Goal: Use online tool/utility: Utilize a website feature to perform a specific function

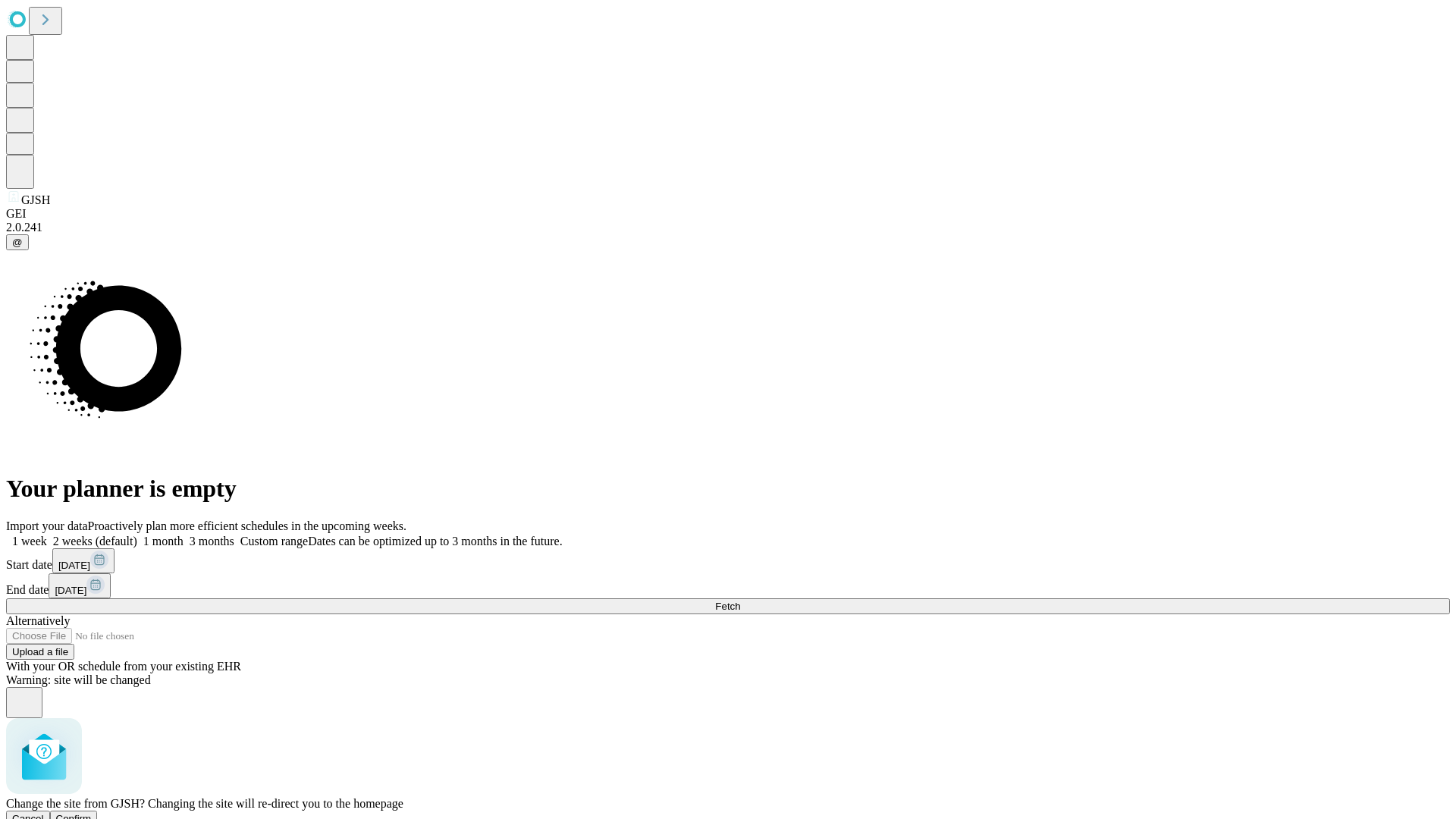
click at [92, 813] on span "Confirm" at bounding box center [74, 818] width 36 height 12
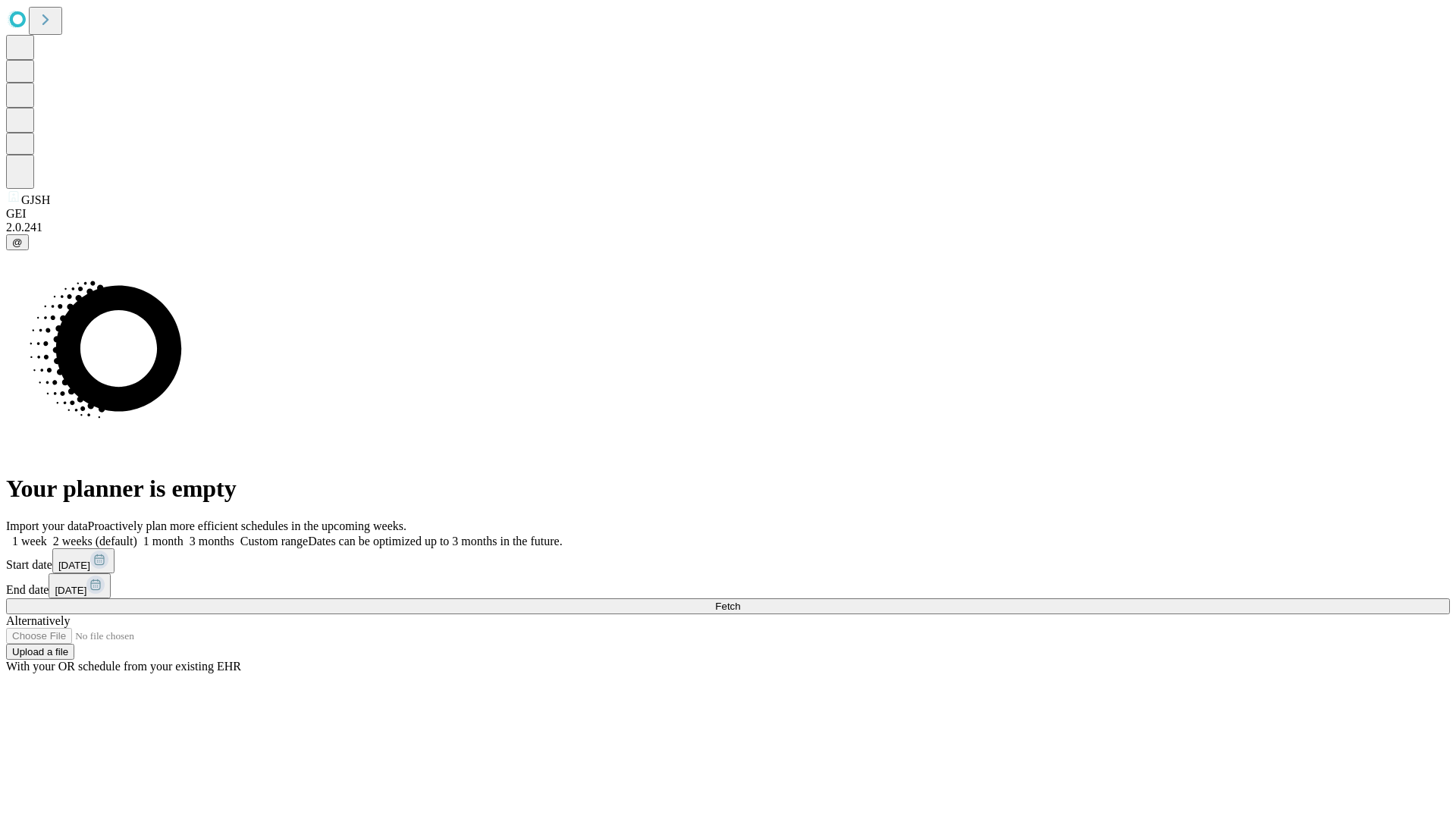
click at [183, 535] on label "1 month" at bounding box center [160, 541] width 46 height 13
click at [741, 601] on span "Fetch" at bounding box center [728, 606] width 25 height 12
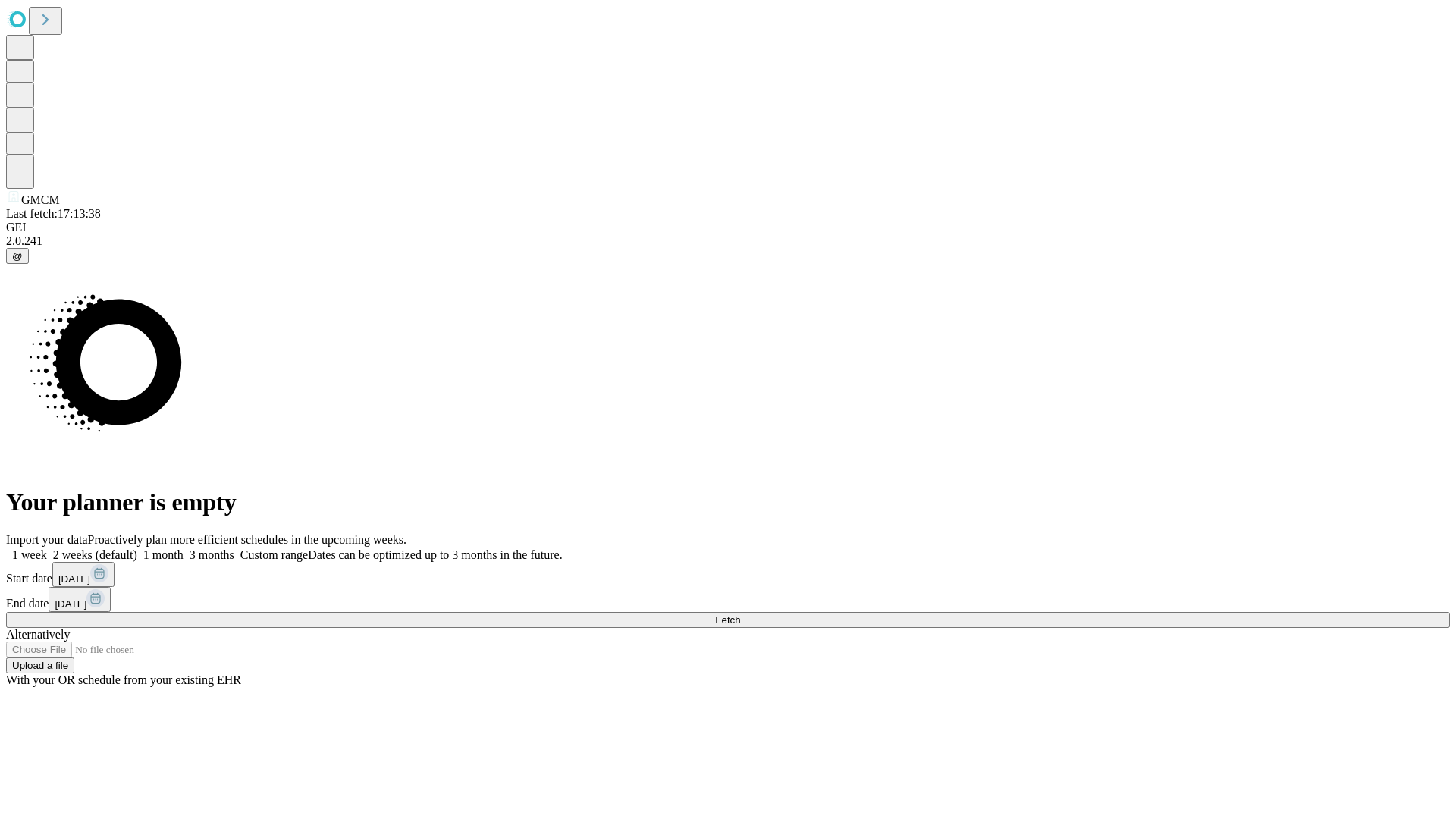
click at [183, 548] on label "1 month" at bounding box center [160, 555] width 46 height 13
click at [741, 614] on span "Fetch" at bounding box center [728, 620] width 25 height 12
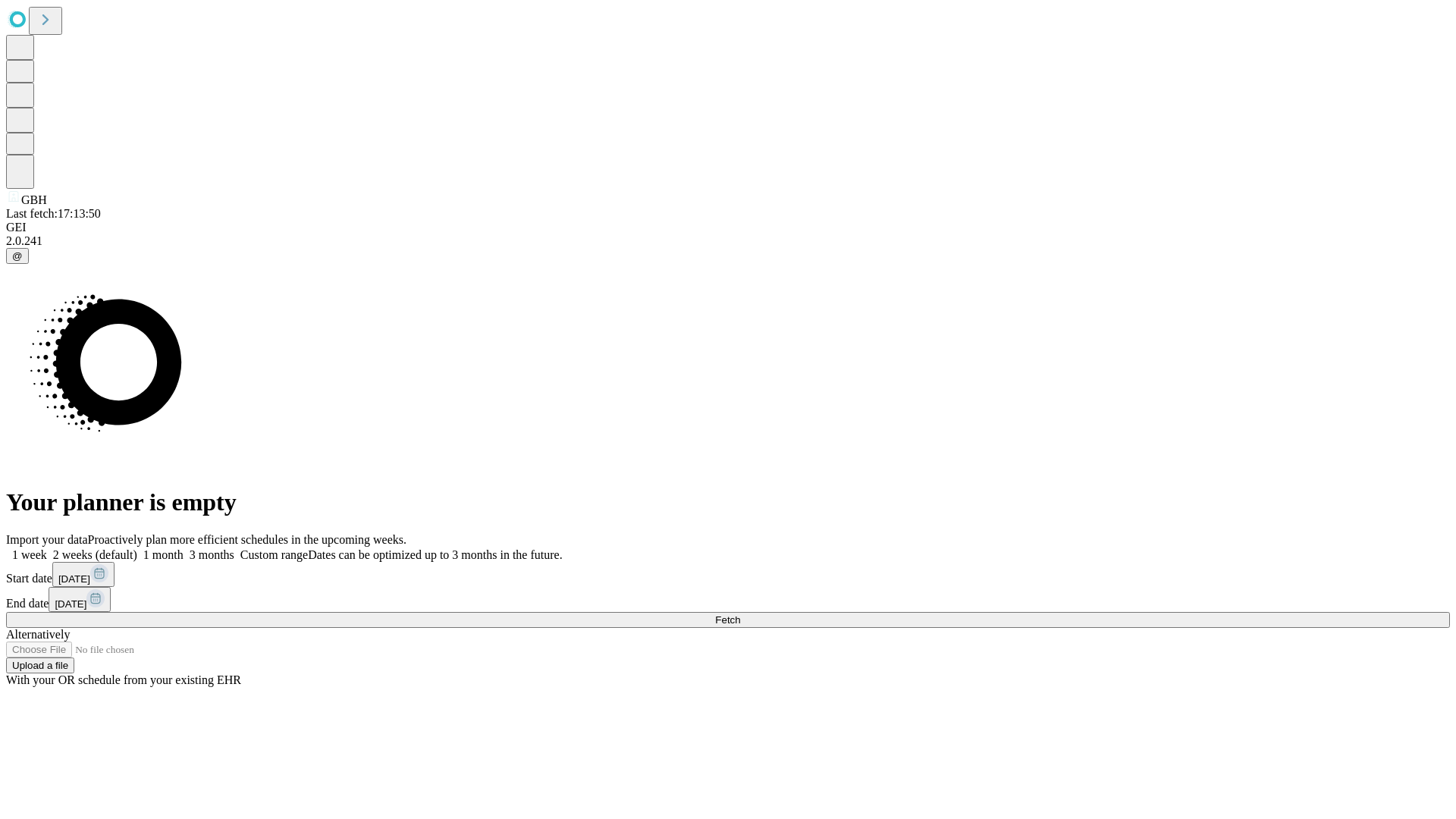
click at [183, 548] on label "1 month" at bounding box center [160, 555] width 46 height 13
click at [741, 614] on span "Fetch" at bounding box center [728, 620] width 25 height 12
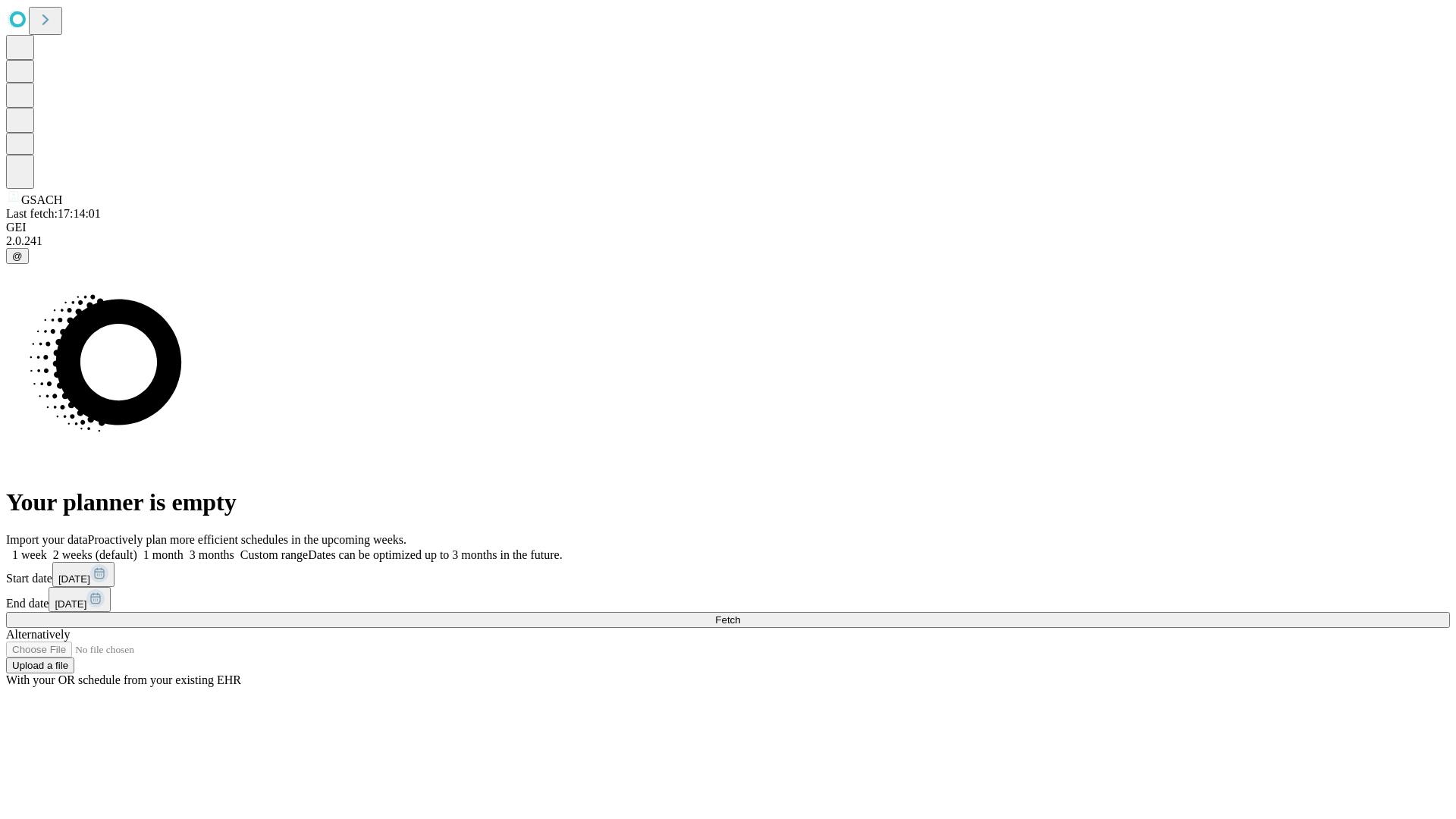
click at [183, 548] on label "1 month" at bounding box center [160, 555] width 46 height 13
click at [741, 614] on span "Fetch" at bounding box center [728, 620] width 25 height 12
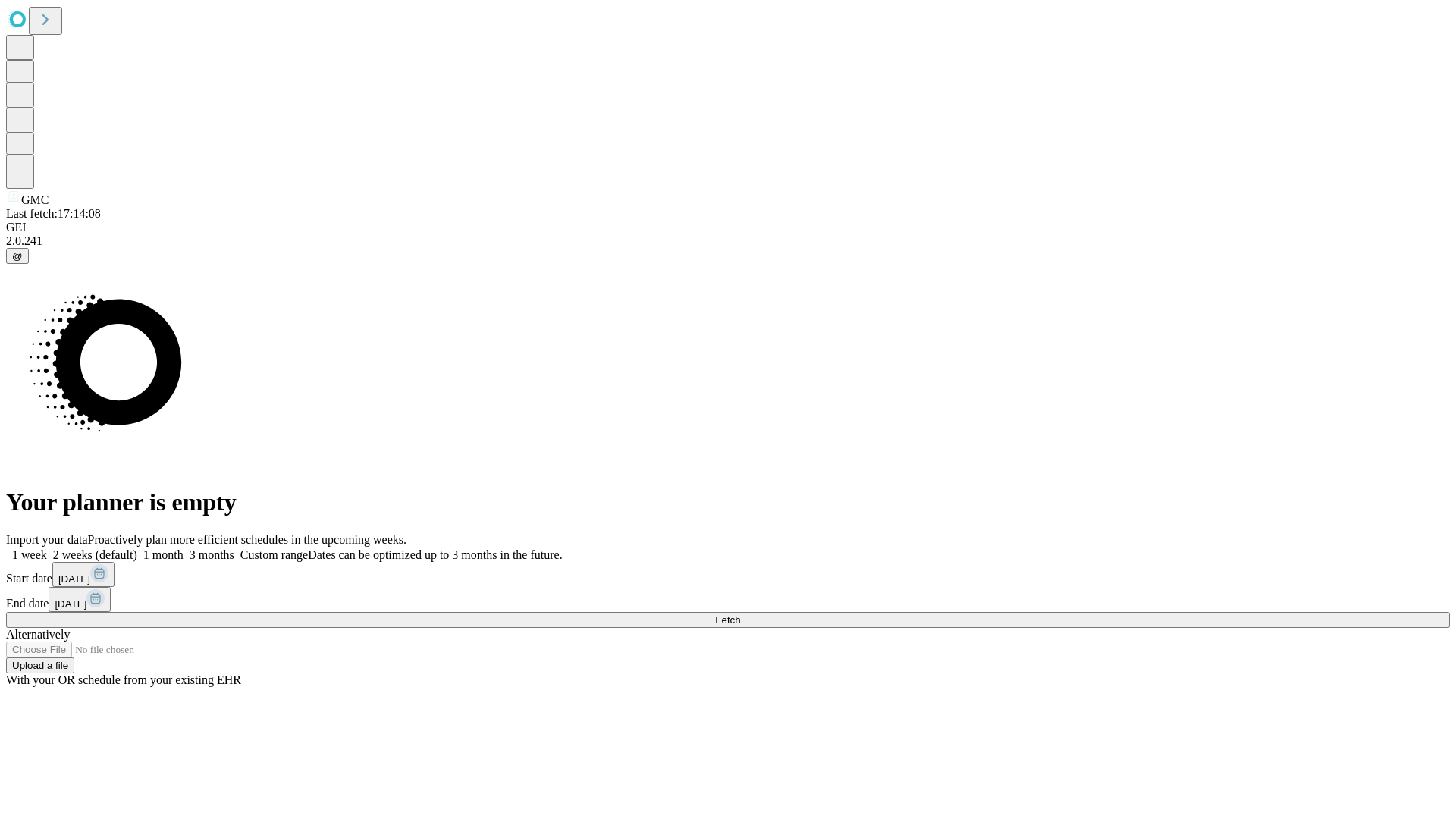
click at [183, 548] on label "1 month" at bounding box center [160, 555] width 46 height 13
click at [741, 614] on span "Fetch" at bounding box center [728, 620] width 25 height 12
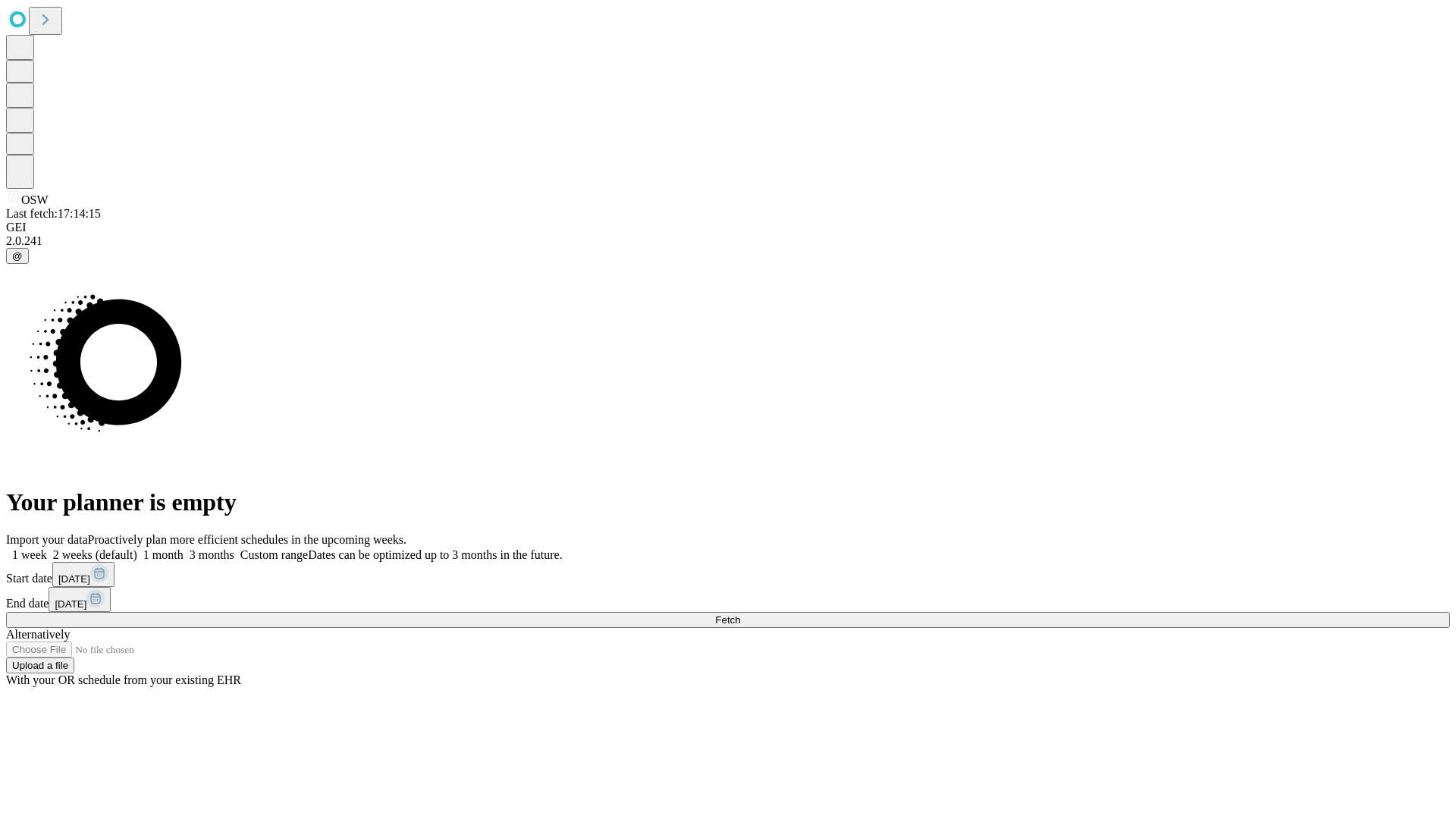
click at [183, 548] on label "1 month" at bounding box center [160, 555] width 46 height 13
click at [741, 614] on span "Fetch" at bounding box center [728, 620] width 25 height 12
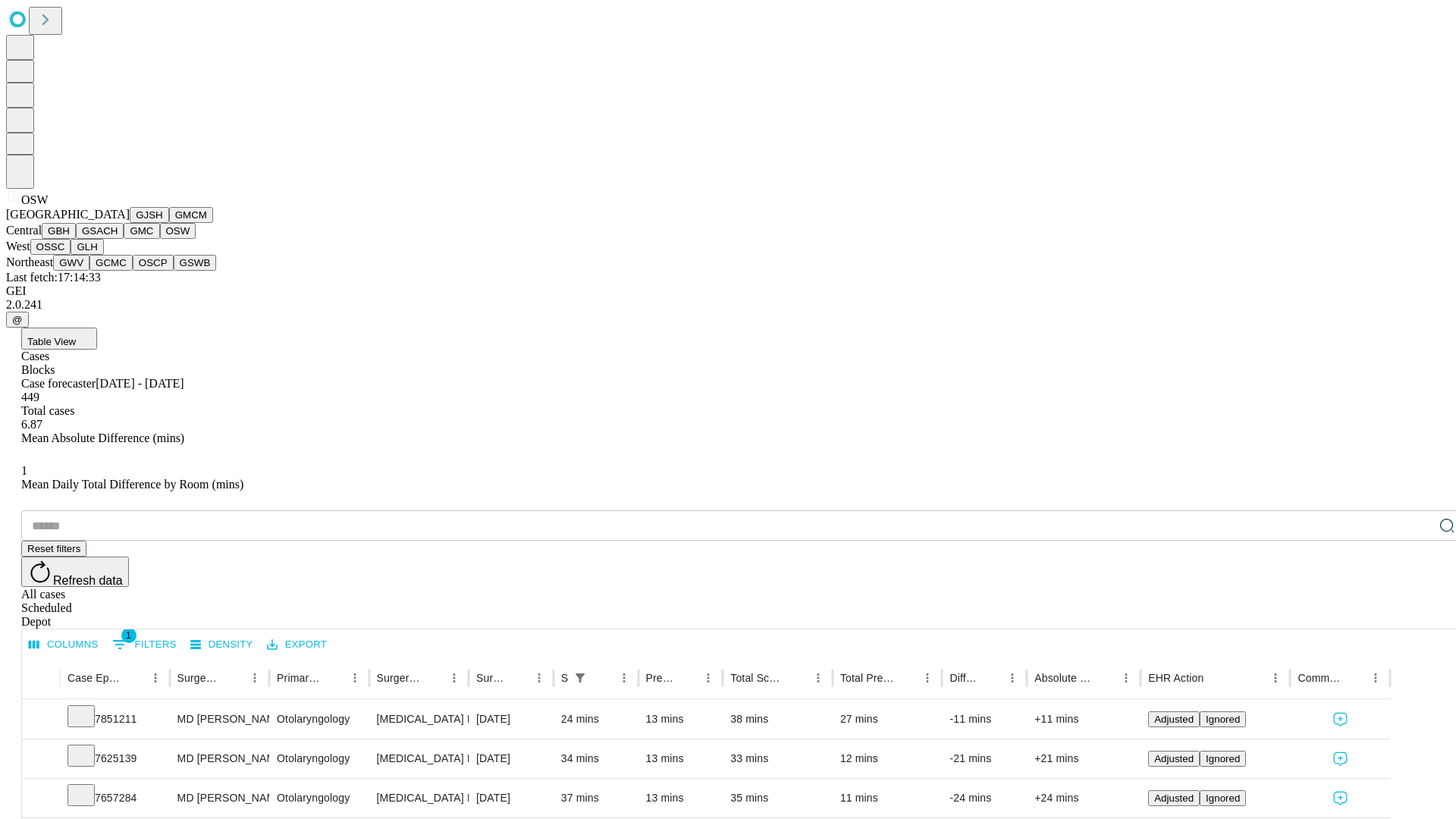
click at [71, 254] on button "OSSC" at bounding box center [51, 247] width 41 height 16
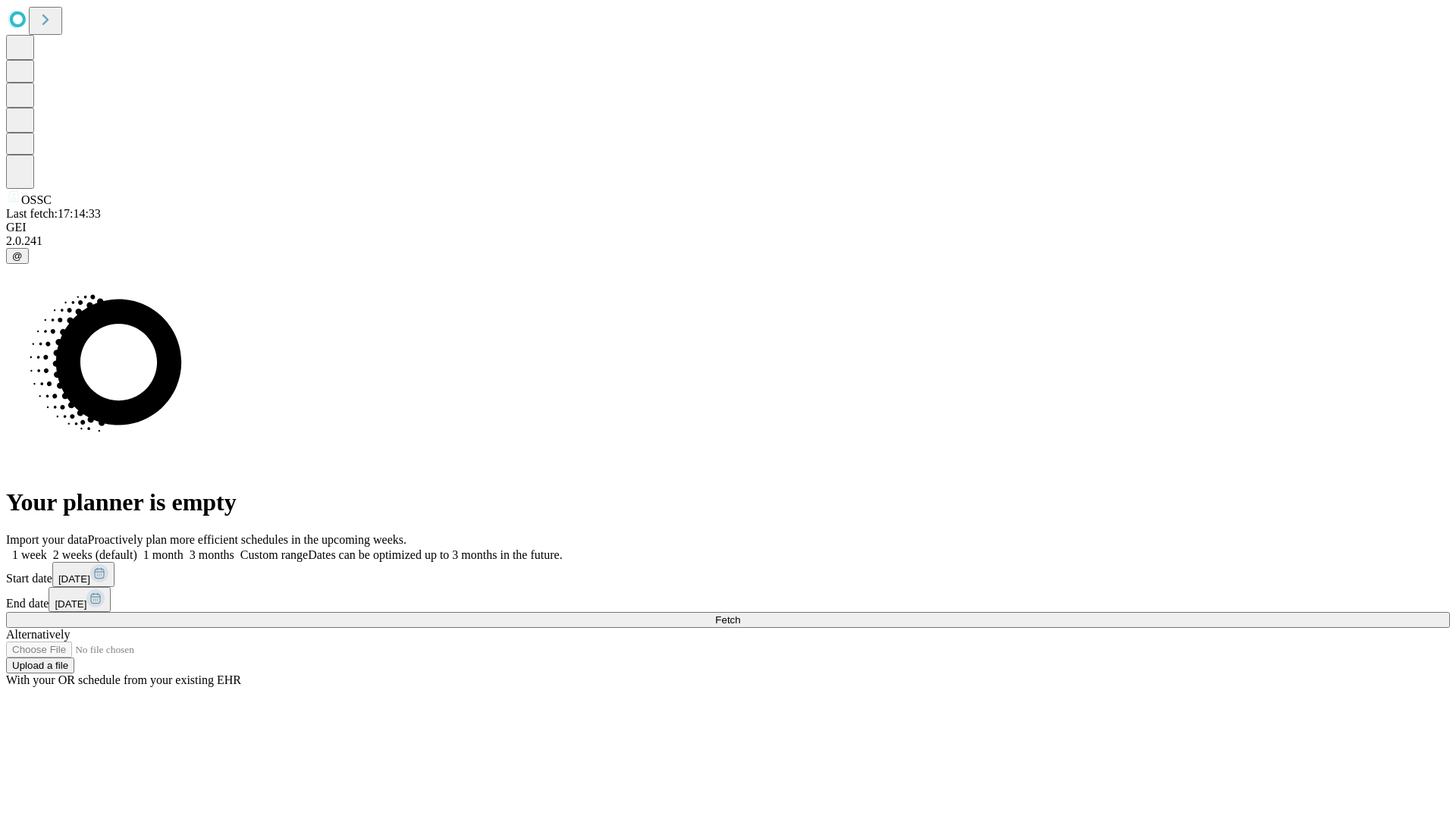
click at [183, 548] on label "1 month" at bounding box center [160, 555] width 46 height 13
click at [741, 614] on span "Fetch" at bounding box center [728, 620] width 25 height 12
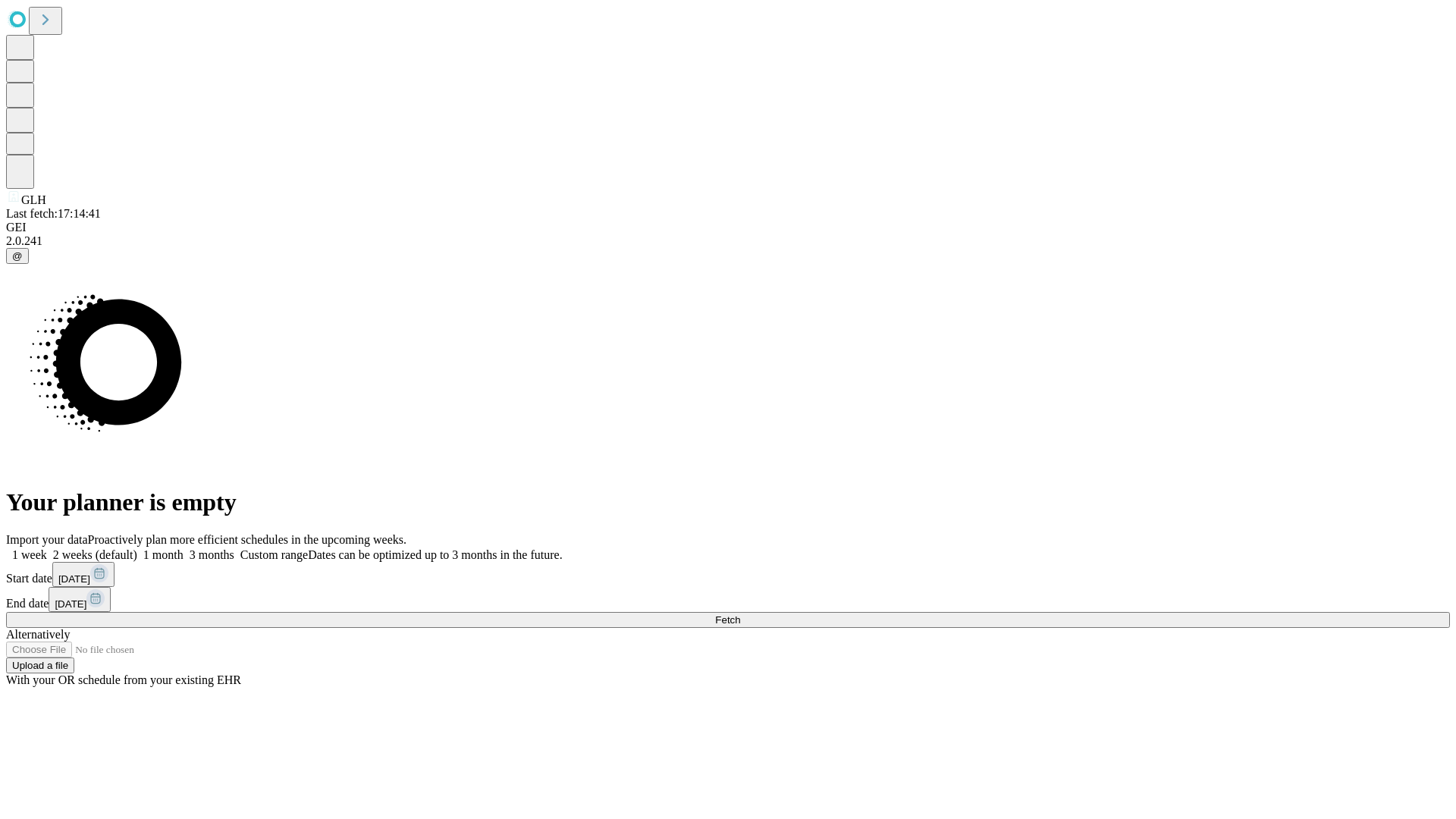
click at [183, 548] on label "1 month" at bounding box center [160, 555] width 46 height 13
click at [741, 614] on span "Fetch" at bounding box center [728, 620] width 25 height 12
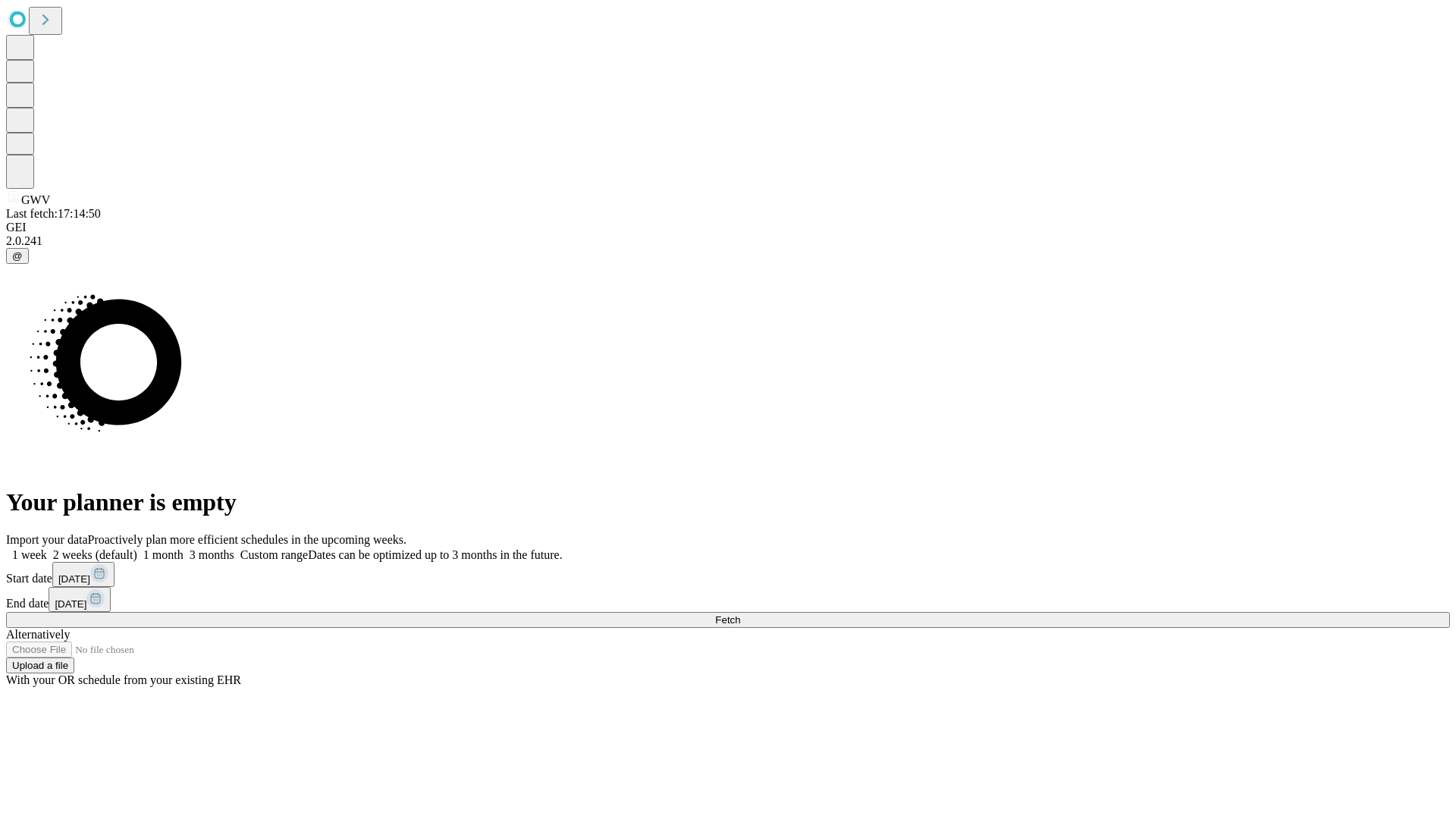
click at [183, 548] on label "1 month" at bounding box center [160, 555] width 46 height 13
click at [741, 614] on span "Fetch" at bounding box center [728, 620] width 25 height 12
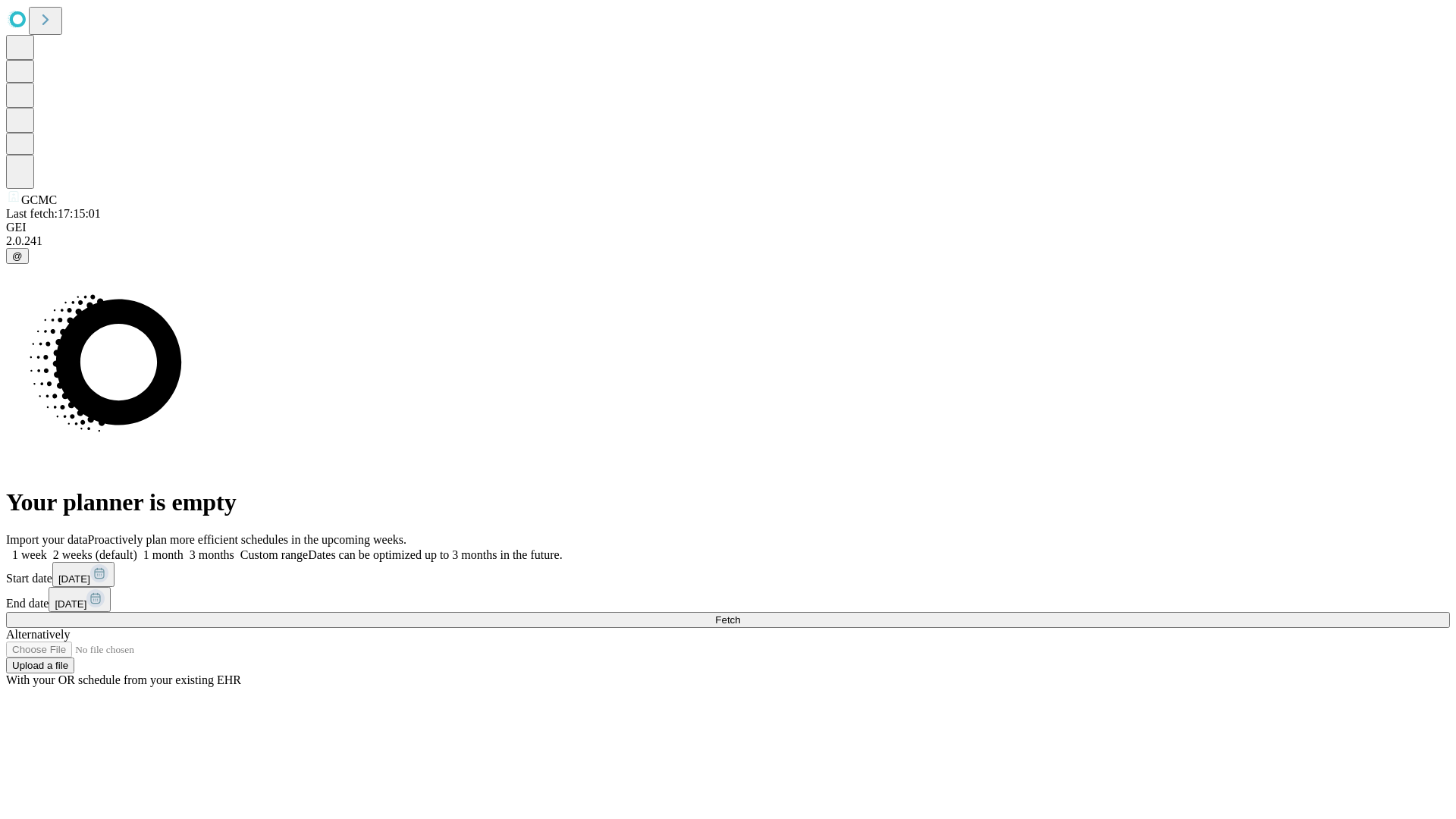
click at [183, 548] on label "1 month" at bounding box center [160, 555] width 46 height 13
click at [741, 614] on span "Fetch" at bounding box center [728, 620] width 25 height 12
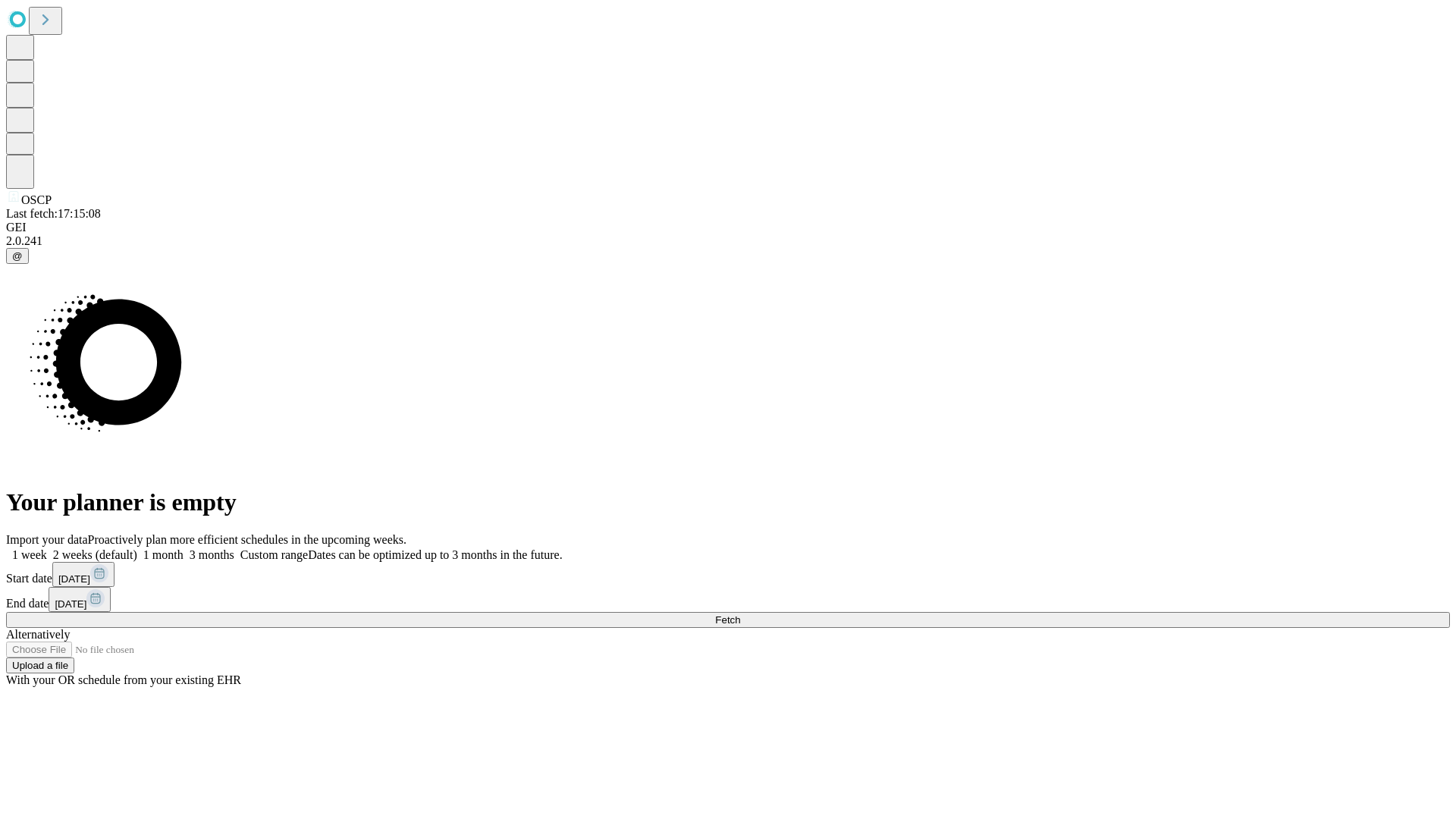
click at [183, 548] on label "1 month" at bounding box center [160, 555] width 46 height 13
click at [741, 614] on span "Fetch" at bounding box center [728, 620] width 25 height 12
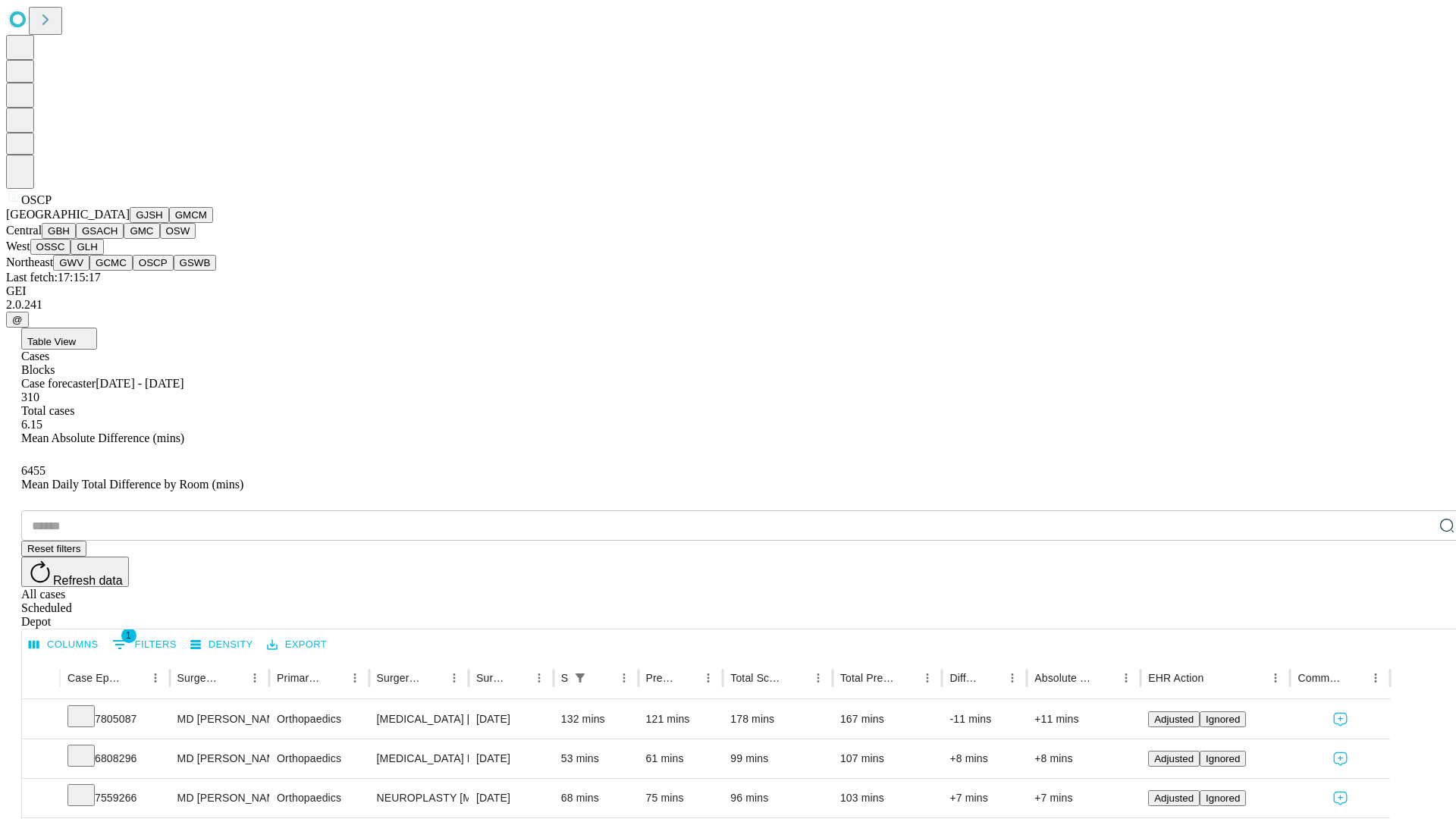
click at [174, 271] on button "GSWB" at bounding box center [196, 262] width 43 height 16
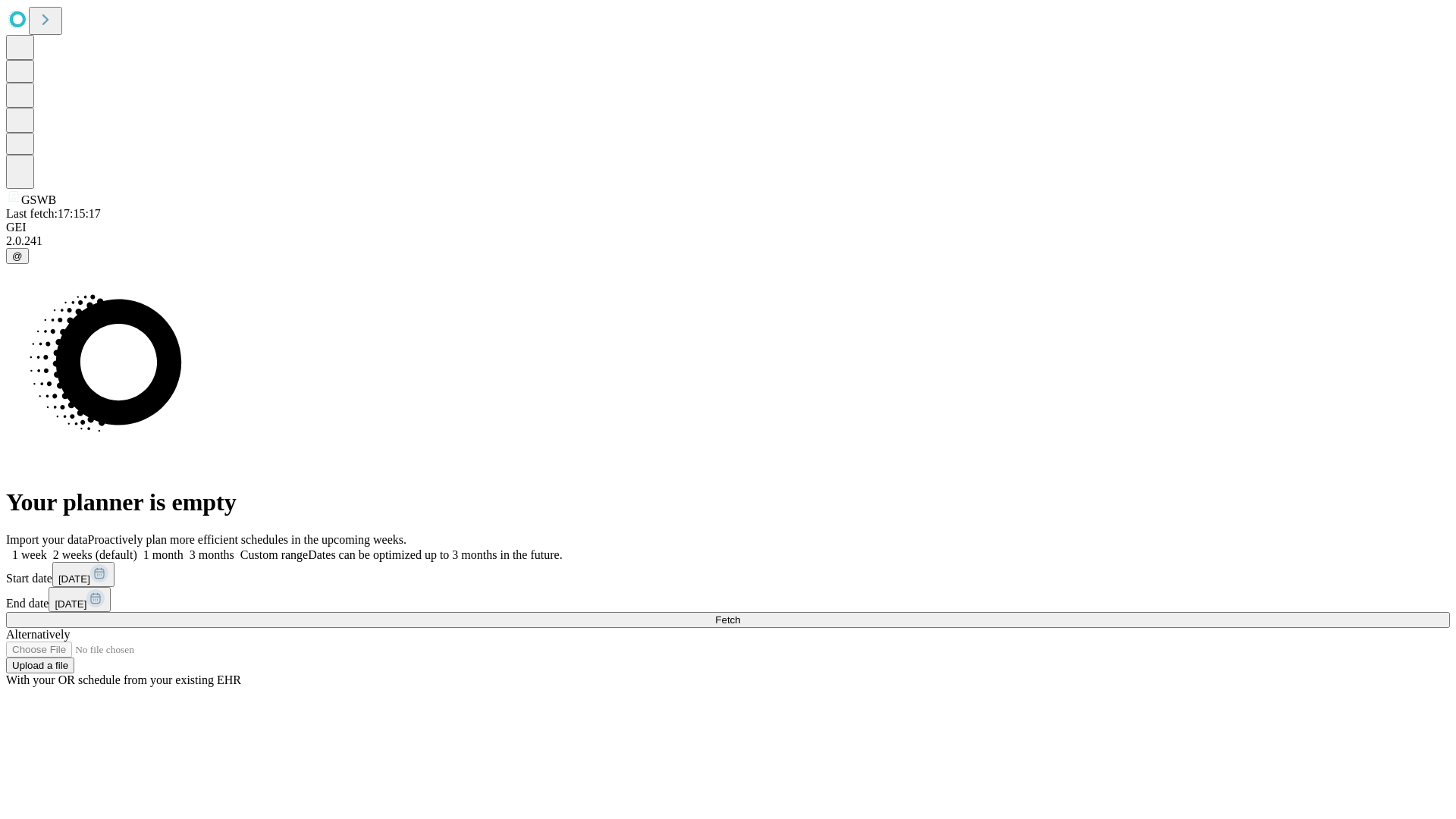
click at [183, 548] on label "1 month" at bounding box center [160, 555] width 46 height 13
click at [741, 614] on span "Fetch" at bounding box center [728, 620] width 25 height 12
